Goal: Find specific page/section: Find specific page/section

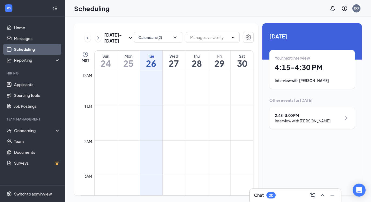
scroll to position [390, 0]
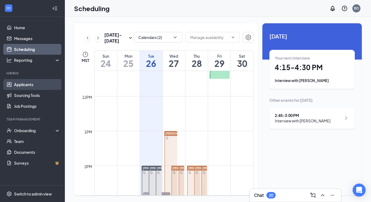
click at [55, 81] on link "Applicants" at bounding box center [37, 84] width 46 height 11
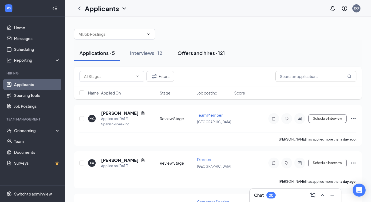
click at [187, 57] on button "Offers and hires · 121" at bounding box center [201, 53] width 58 height 16
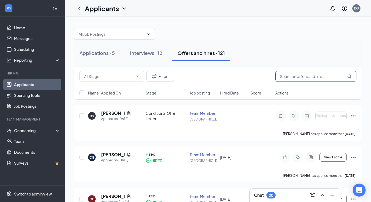
click at [311, 75] on input "text" at bounding box center [316, 76] width 81 height 11
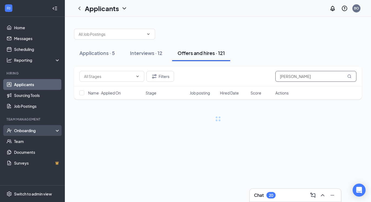
type input "[PERSON_NAME]"
click at [26, 127] on div "Onboarding" at bounding box center [32, 130] width 65 height 11
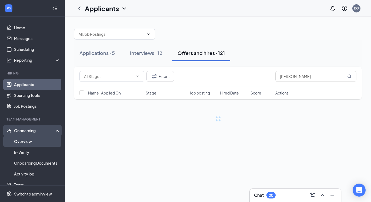
click at [26, 140] on link "Overview" at bounding box center [37, 141] width 46 height 11
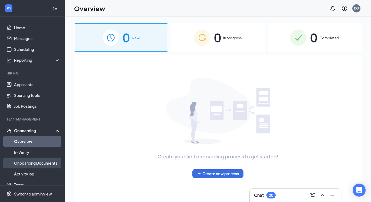
scroll to position [29, 0]
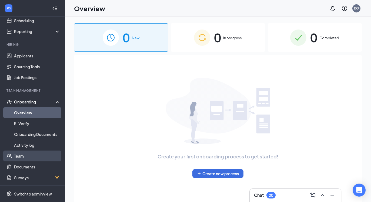
click at [26, 157] on link "Team" at bounding box center [37, 155] width 46 height 11
